Goal: Use online tool/utility: Utilize a website feature to perform a specific function

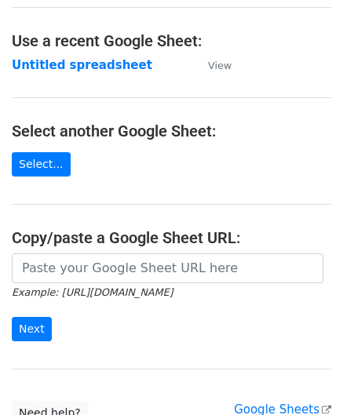
scroll to position [78, 0]
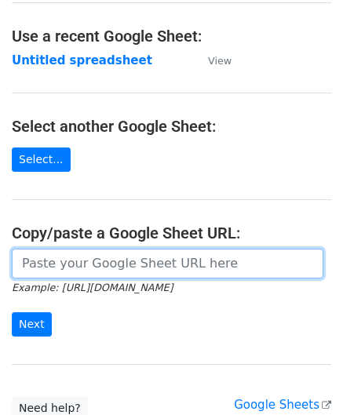
click at [39, 266] on input "url" at bounding box center [168, 264] width 312 height 30
paste input "https://docs.google.com/spreadsheets/d/12T1Fnp6GqfHsLnATC6yy_rCxo8jBeERroaMNZ0s…"
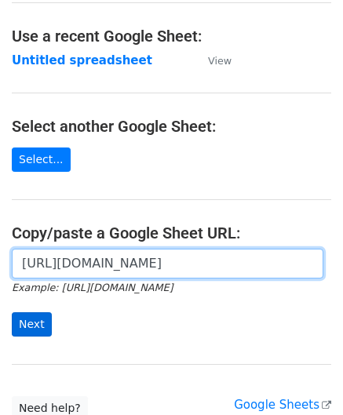
type input "https://docs.google.com/spreadsheets/d/12T1Fnp6GqfHsLnATC6yy_rCxo8jBeERroaMNZ0s…"
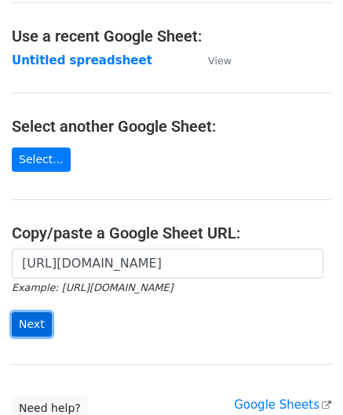
click at [33, 318] on input "Next" at bounding box center [32, 324] width 40 height 24
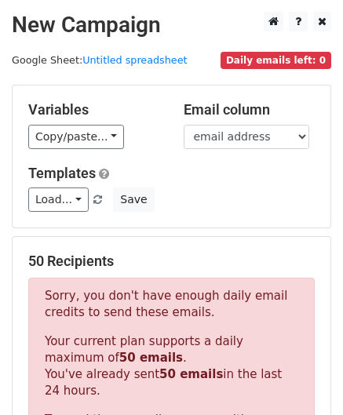
scroll to position [530, 0]
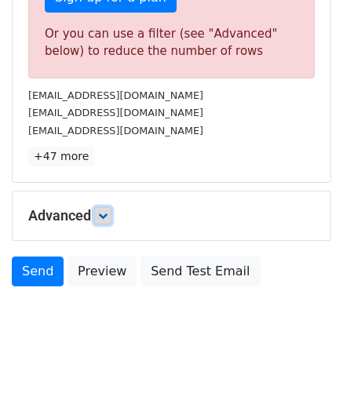
click at [102, 214] on icon at bounding box center [102, 215] width 9 height 9
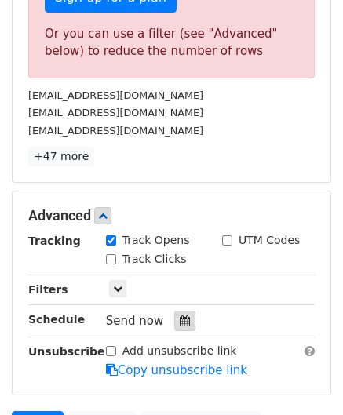
click at [180, 319] on icon at bounding box center [185, 321] width 10 height 11
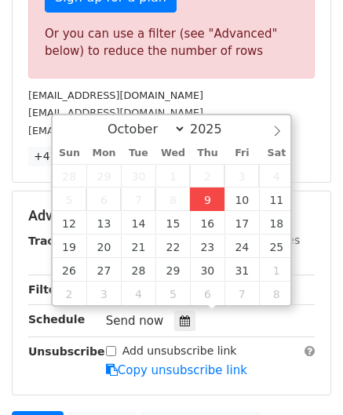
type input "[DATE] 12:00"
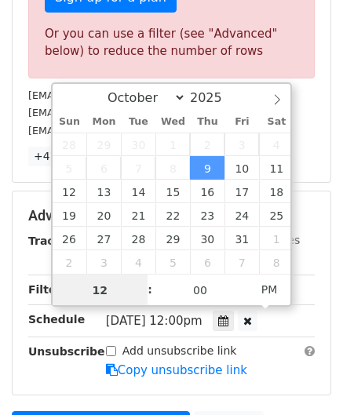
paste input "8"
type input "8"
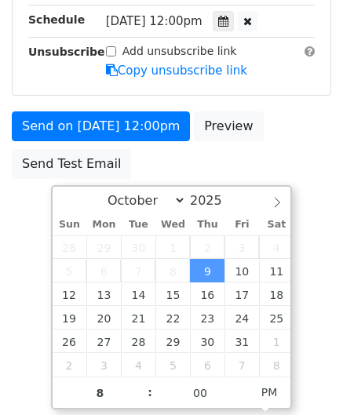
type input "[DATE] 20:00"
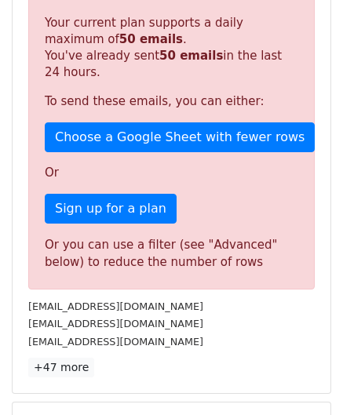
scroll to position [720, 0]
